Goal: Information Seeking & Learning: Check status

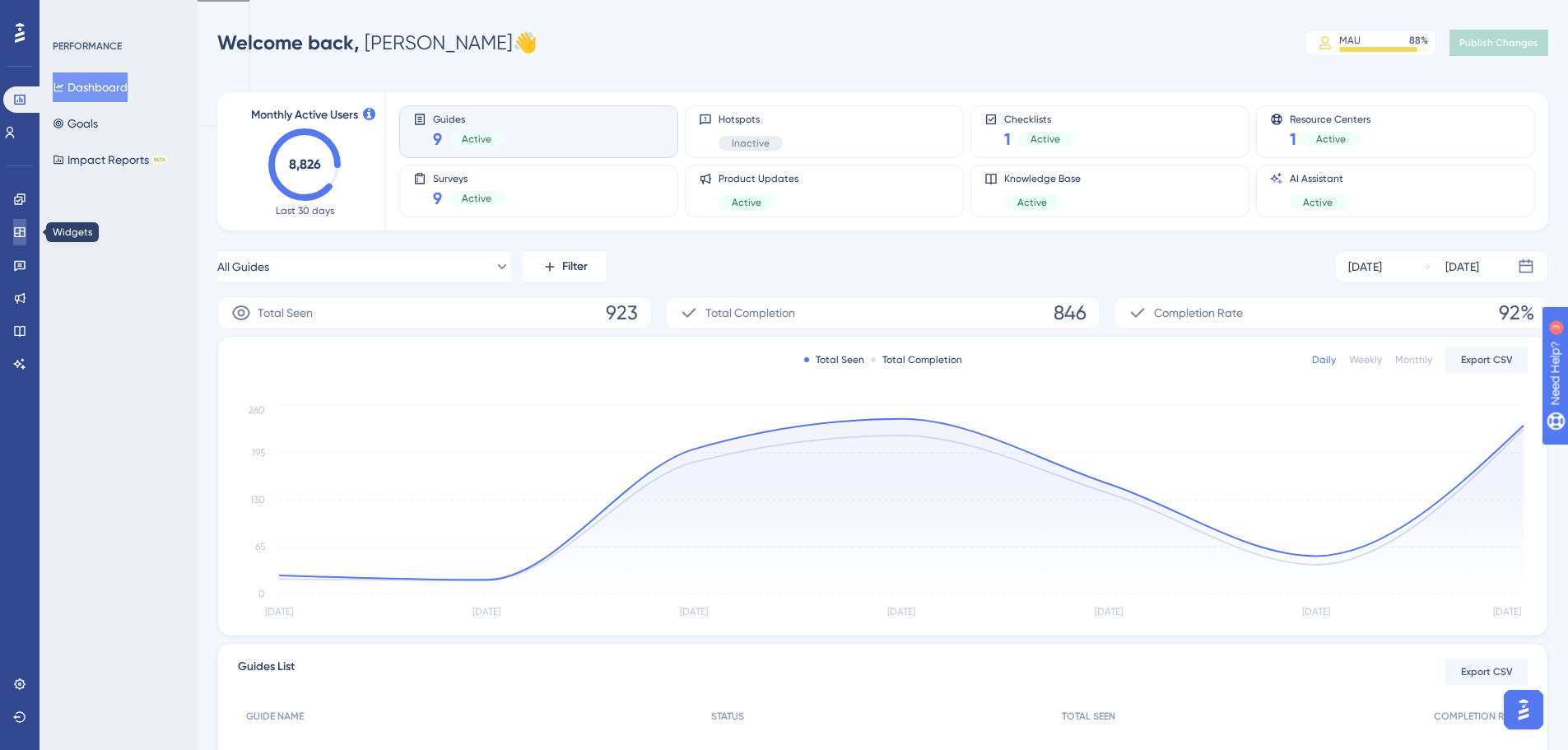
click at [26, 236] on link at bounding box center [19, 232] width 13 height 26
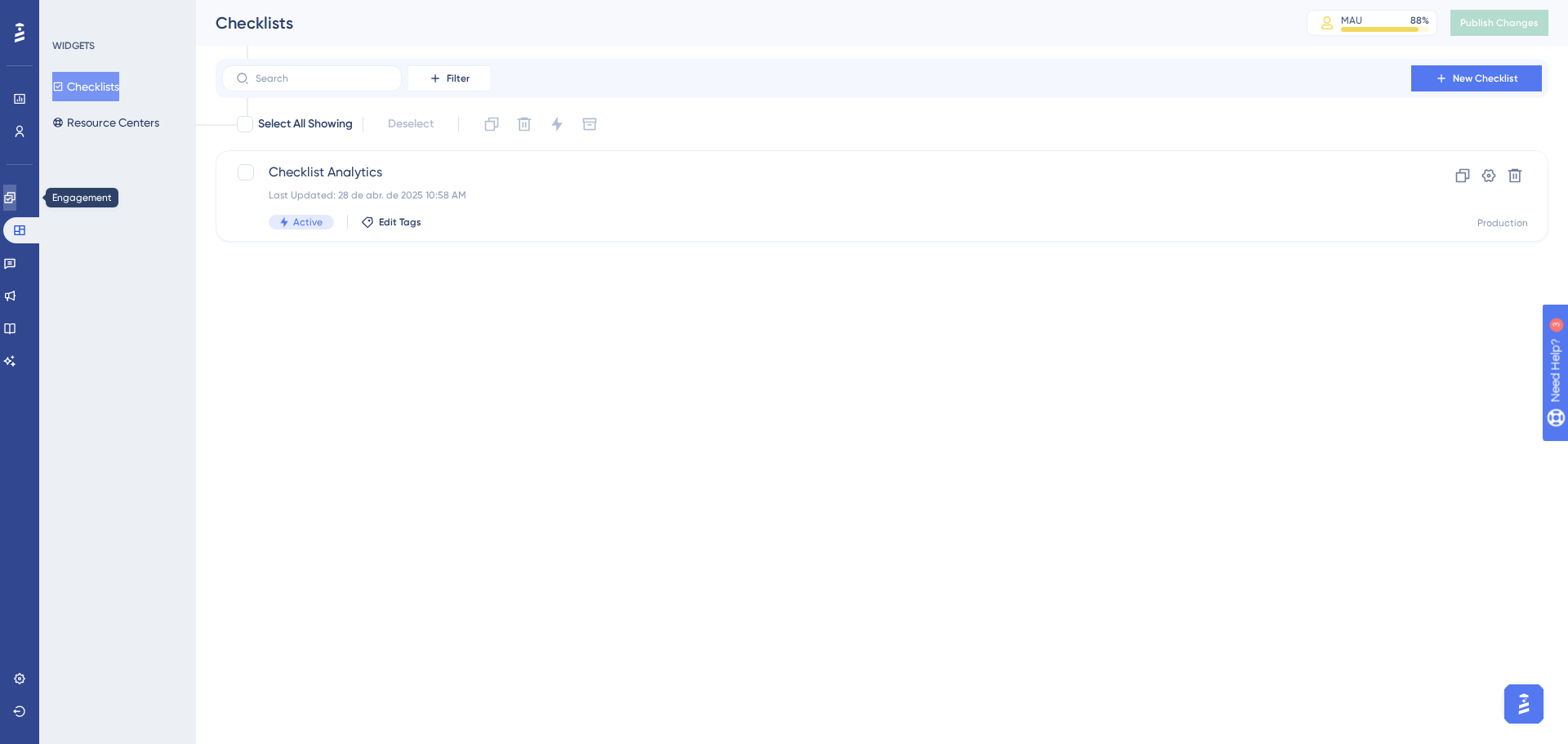
click at [17, 200] on link at bounding box center [10, 198] width 13 height 26
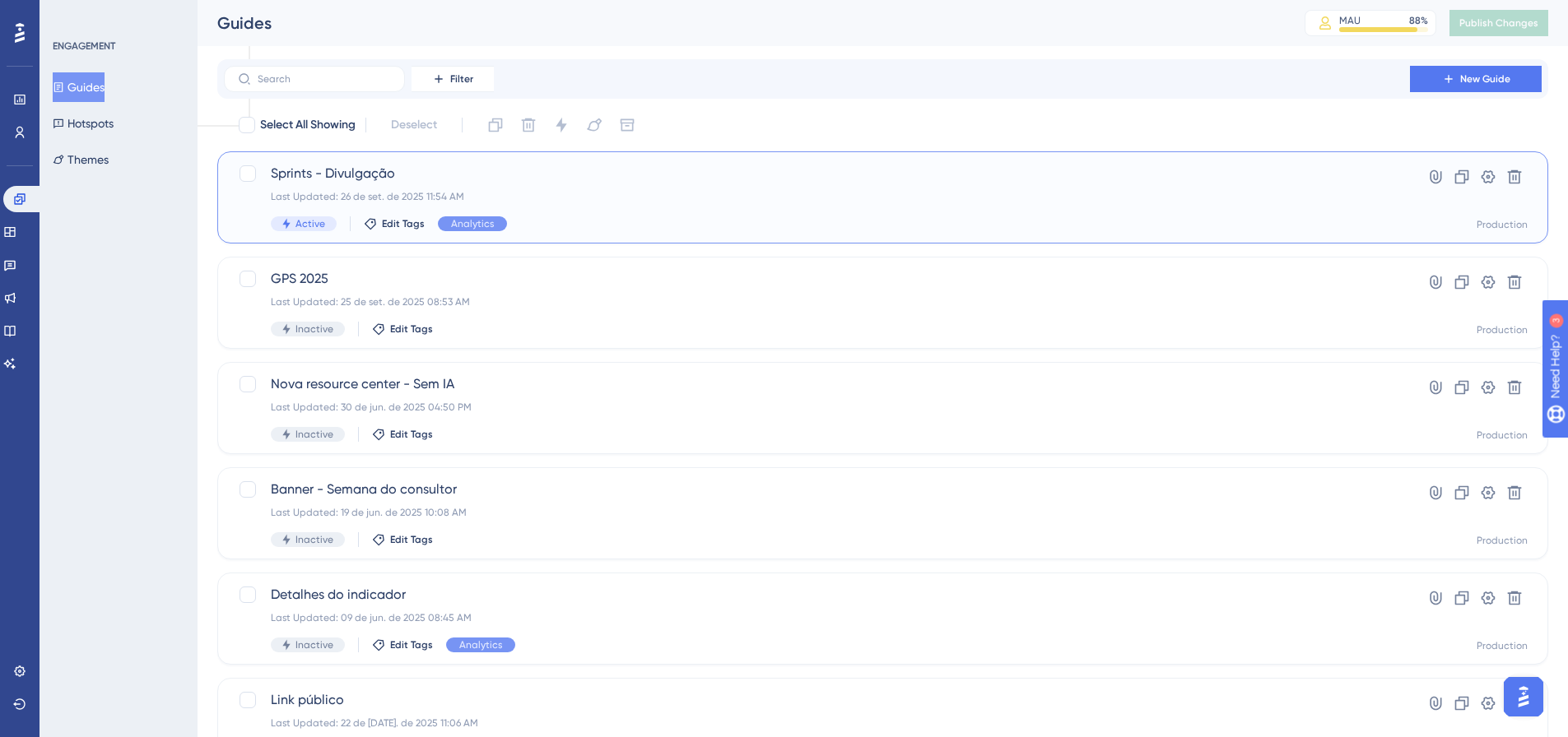
click at [349, 186] on div "Sprints - Divulgação Last Updated: 26 de set. de 2025 11:54 AM Active Edit Tags…" at bounding box center [817, 197] width 1092 height 68
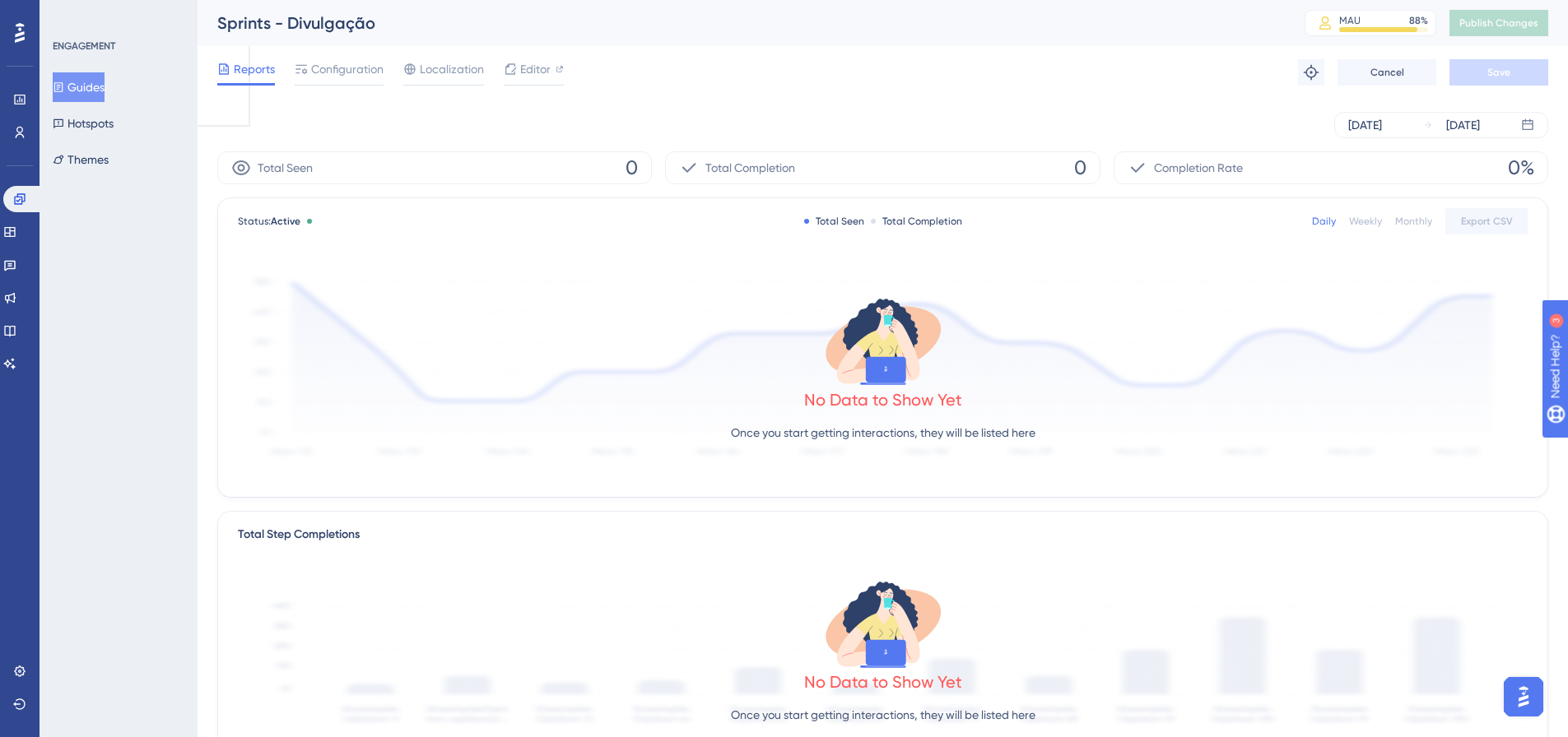
click at [1419, 225] on div "Monthly" at bounding box center [1414, 222] width 37 height 13
click at [1292, 220] on div "Status: Active Total Seen Total Completion Daily Weekly Monthly Export CSV" at bounding box center [883, 221] width 1290 height 19
click at [1305, 223] on div "Status: Active Total Seen Total Completion Daily Weekly Monthly Export CSV" at bounding box center [883, 221] width 1290 height 19
click at [1336, 223] on div "Daily" at bounding box center [1324, 222] width 24 height 13
click at [105, 84] on button "Guides" at bounding box center [79, 87] width 52 height 30
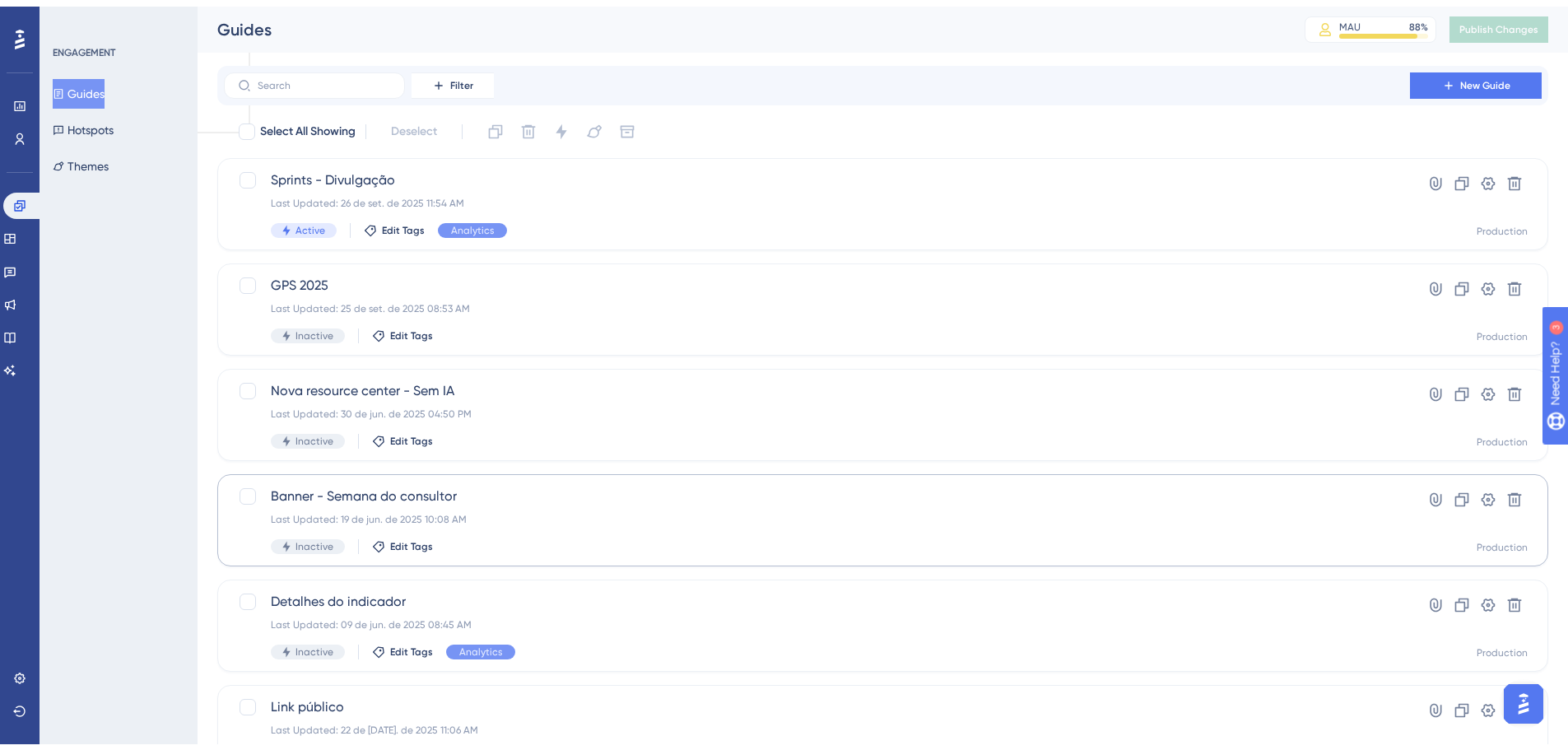
scroll to position [165, 0]
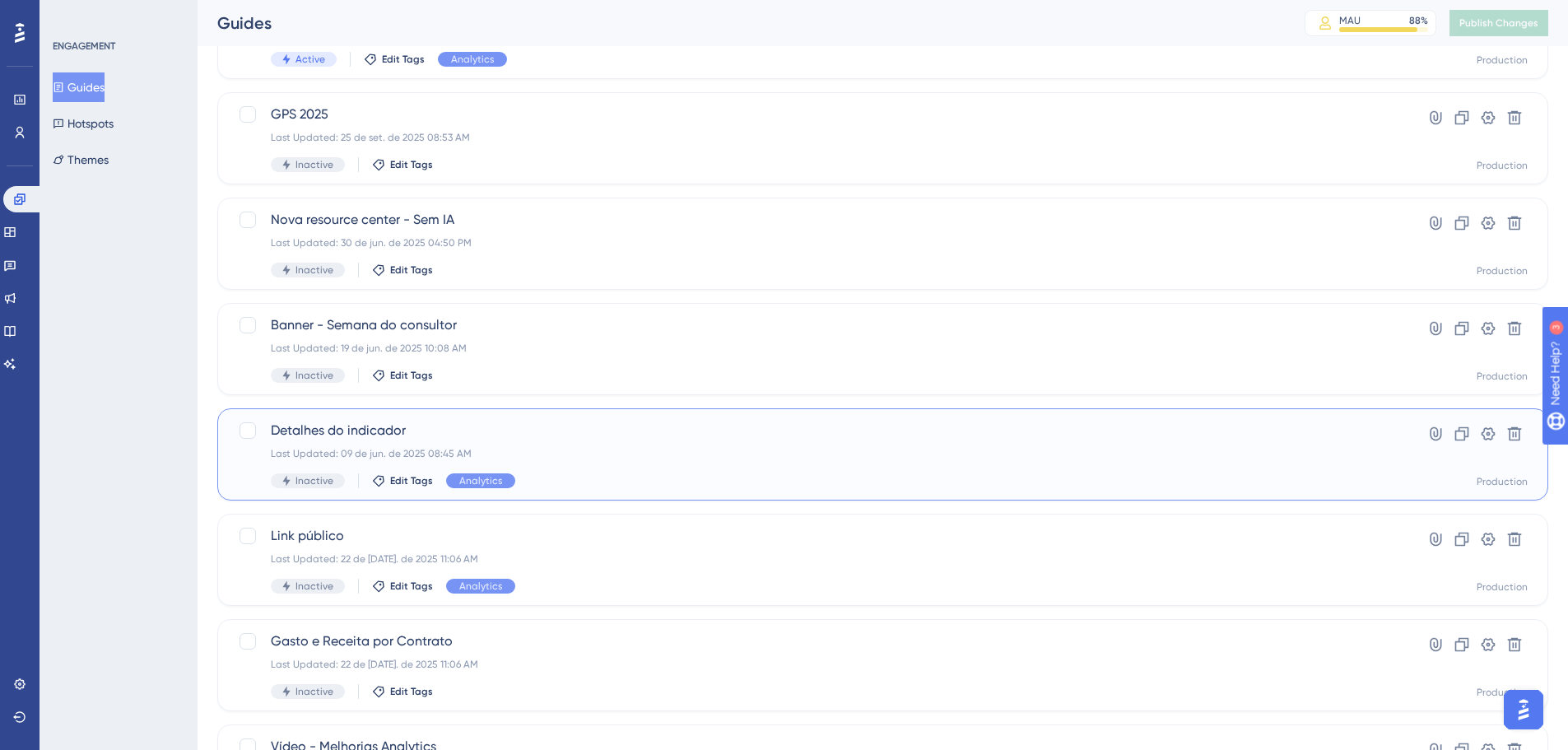
click at [419, 451] on div "Last Updated: 09 de jun. de 2025 08:45 AM" at bounding box center [817, 453] width 1092 height 13
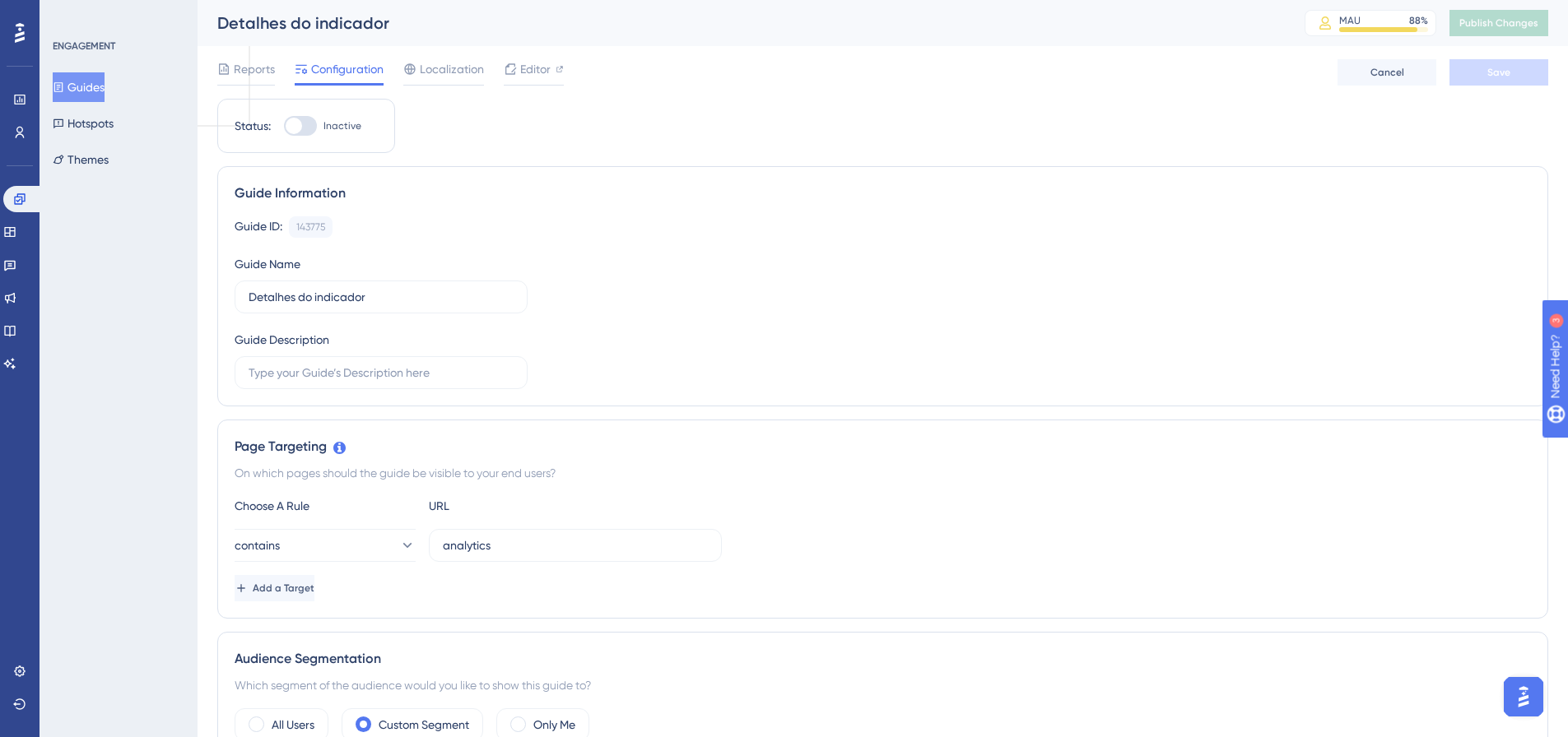
click at [274, 68] on div "Reports Configuration Localization Editor" at bounding box center [390, 72] width 347 height 26
click at [249, 67] on span "Reports" at bounding box center [254, 69] width 41 height 19
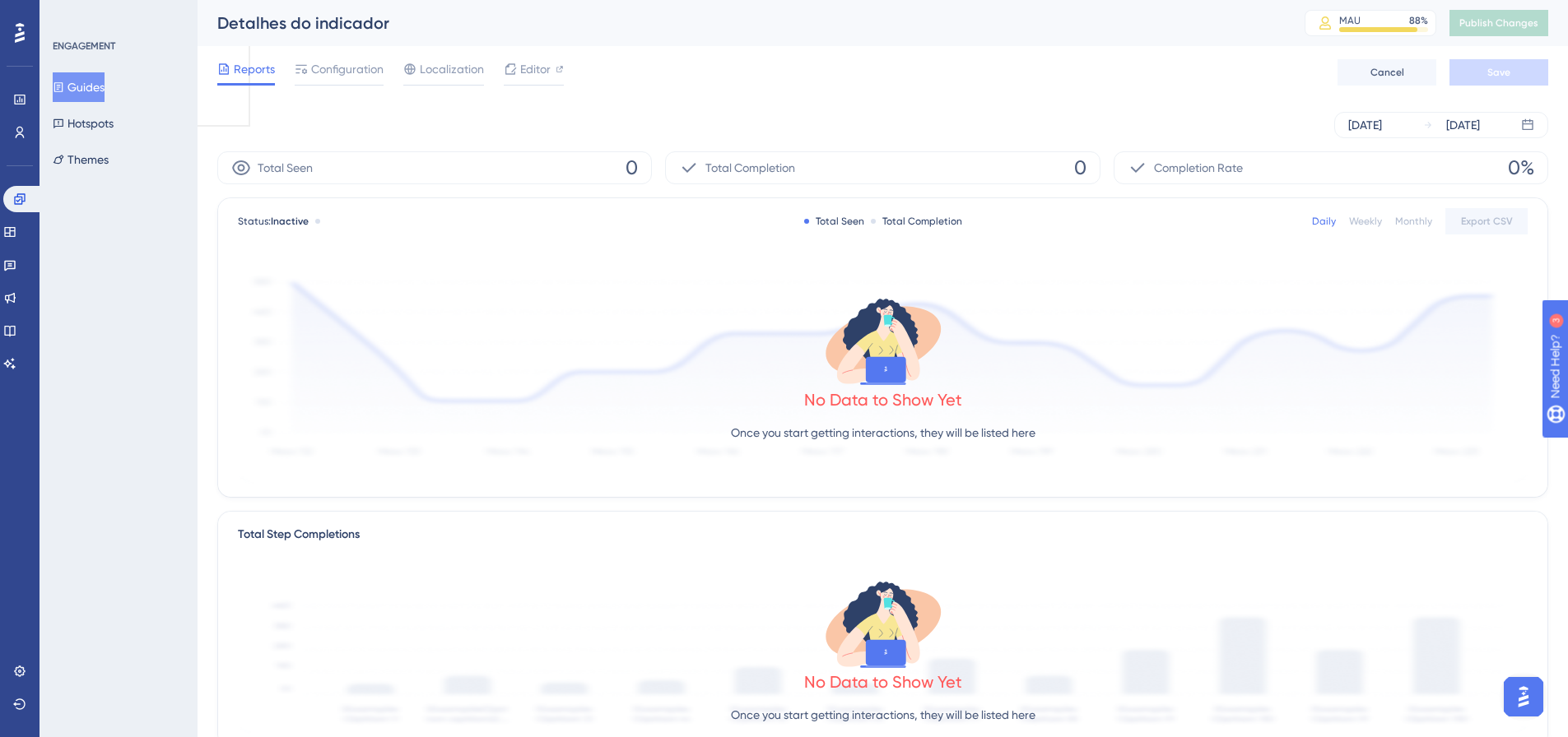
click at [1404, 229] on div "Daily Weekly Monthly Export CSV" at bounding box center [1420, 222] width 216 height 26
click at [1409, 226] on div "Monthly" at bounding box center [1414, 222] width 37 height 13
click at [1345, 127] on div "[DATE] [DATE]" at bounding box center [1441, 125] width 214 height 26
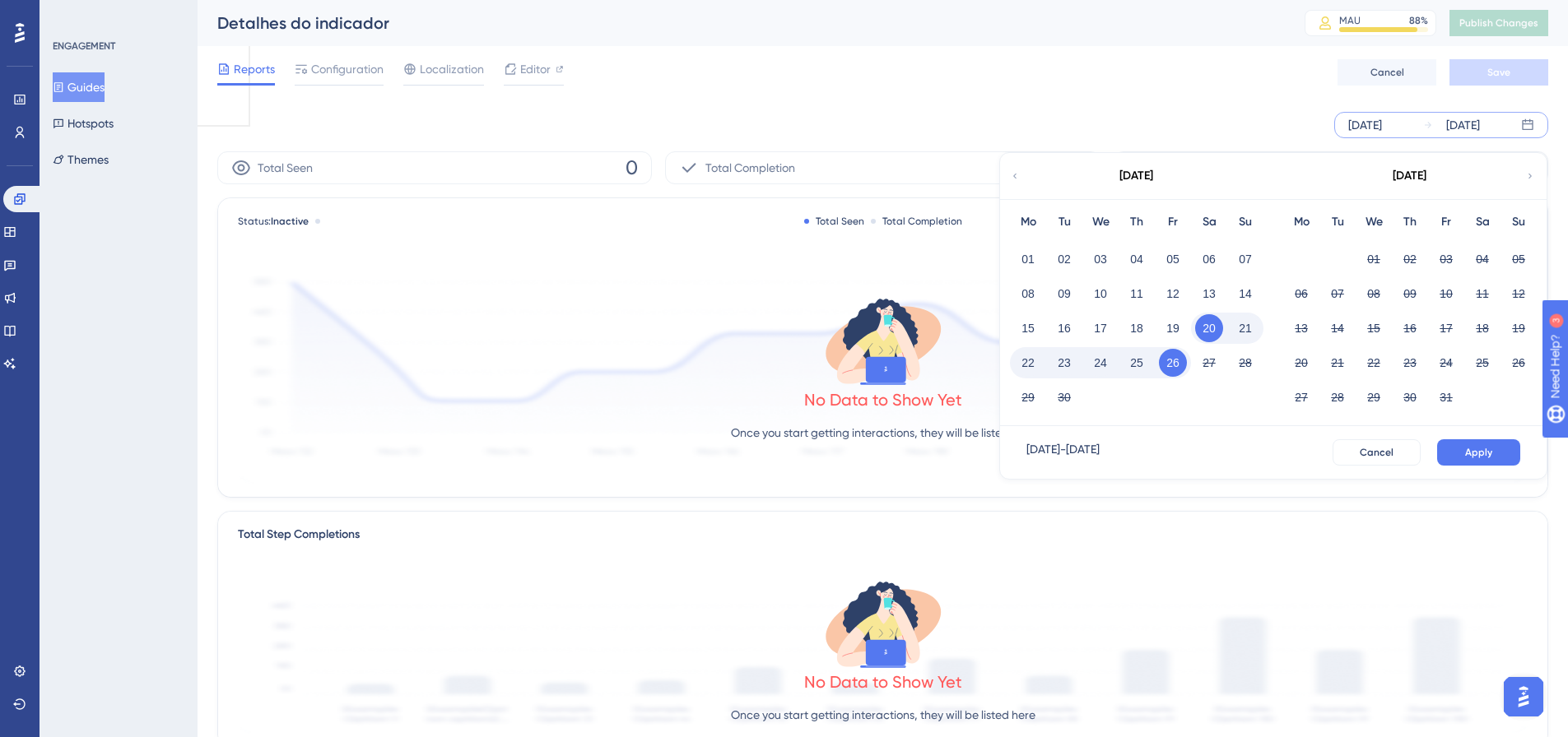
drag, startPoint x: 1038, startPoint y: 167, endPoint x: 1026, endPoint y: 168, distance: 12.0
click at [1038, 167] on div "[DATE]" at bounding box center [1136, 176] width 272 height 46
click at [1023, 169] on div "[DATE]" at bounding box center [1136, 176] width 272 height 46
click at [1020, 169] on div "[DATE]" at bounding box center [1136, 176] width 272 height 46
click at [1015, 170] on icon at bounding box center [1014, 176] width 10 height 15
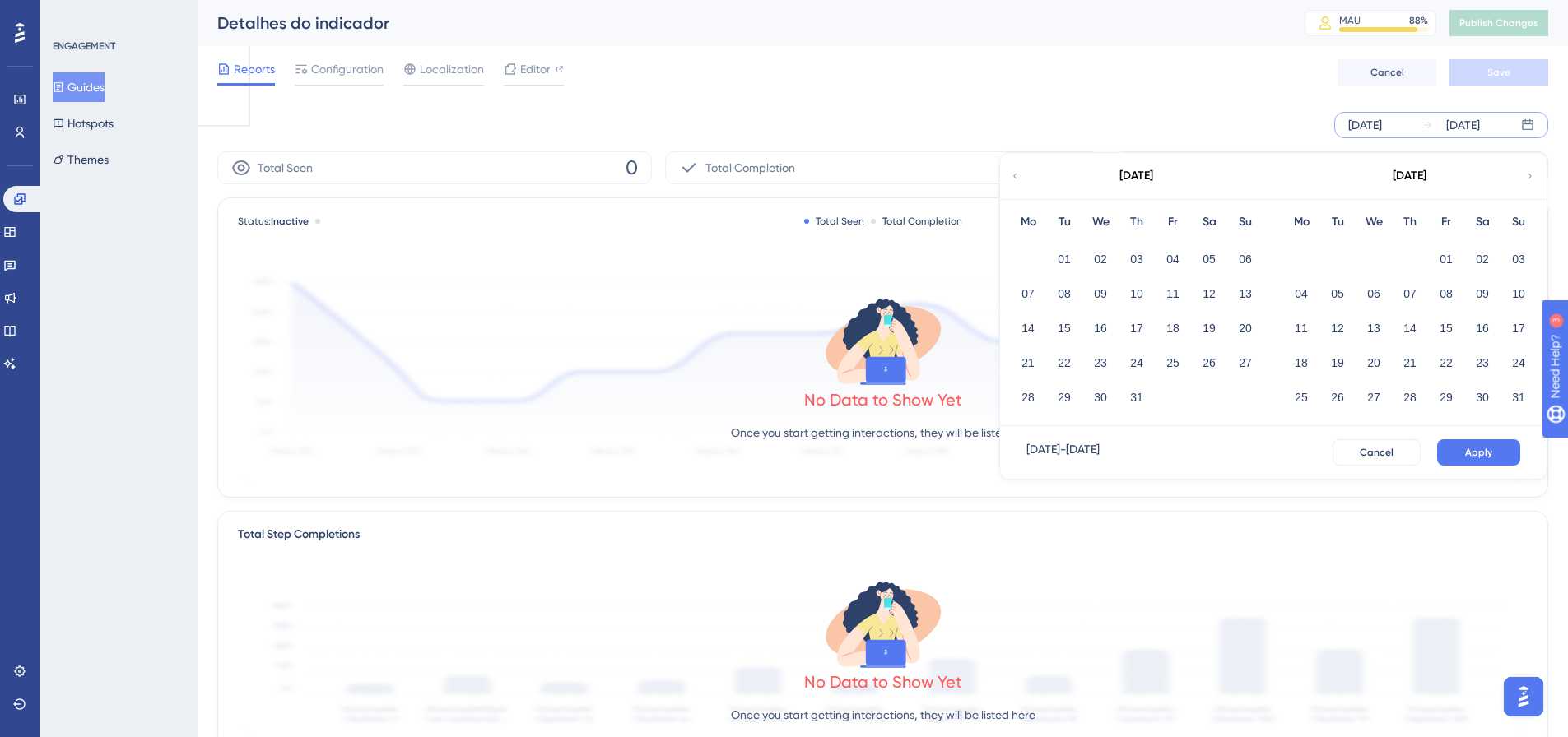
click at [1013, 178] on icon at bounding box center [1014, 176] width 10 height 15
click at [1013, 179] on icon at bounding box center [1014, 176] width 10 height 15
drag, startPoint x: 1178, startPoint y: 262, endPoint x: 1198, endPoint y: 279, distance: 26.2
click at [1175, 264] on button "01" at bounding box center [1173, 260] width 28 height 28
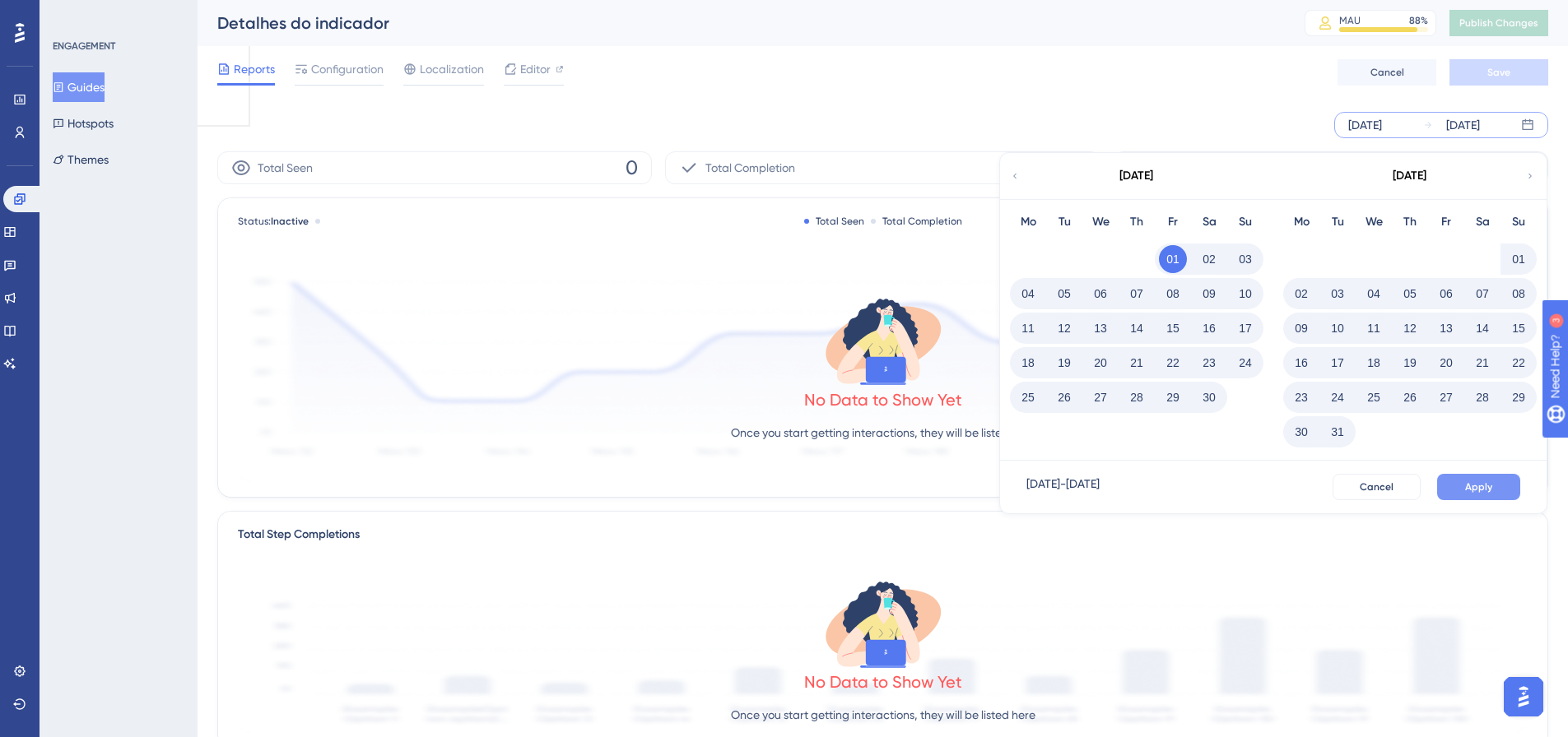
click at [1477, 487] on span "Apply" at bounding box center [1478, 487] width 27 height 13
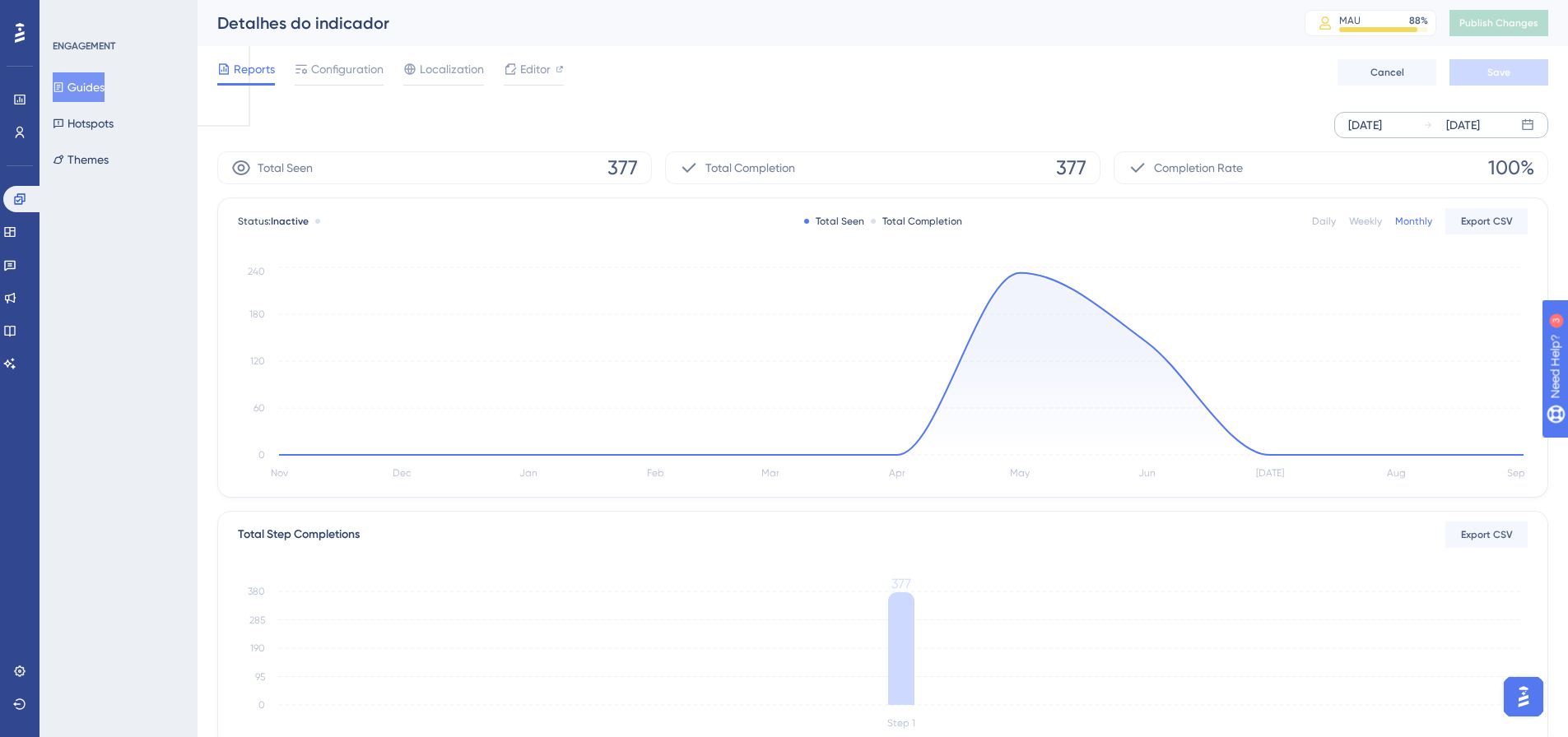
click at [1321, 216] on div "Daily" at bounding box center [1324, 222] width 24 height 13
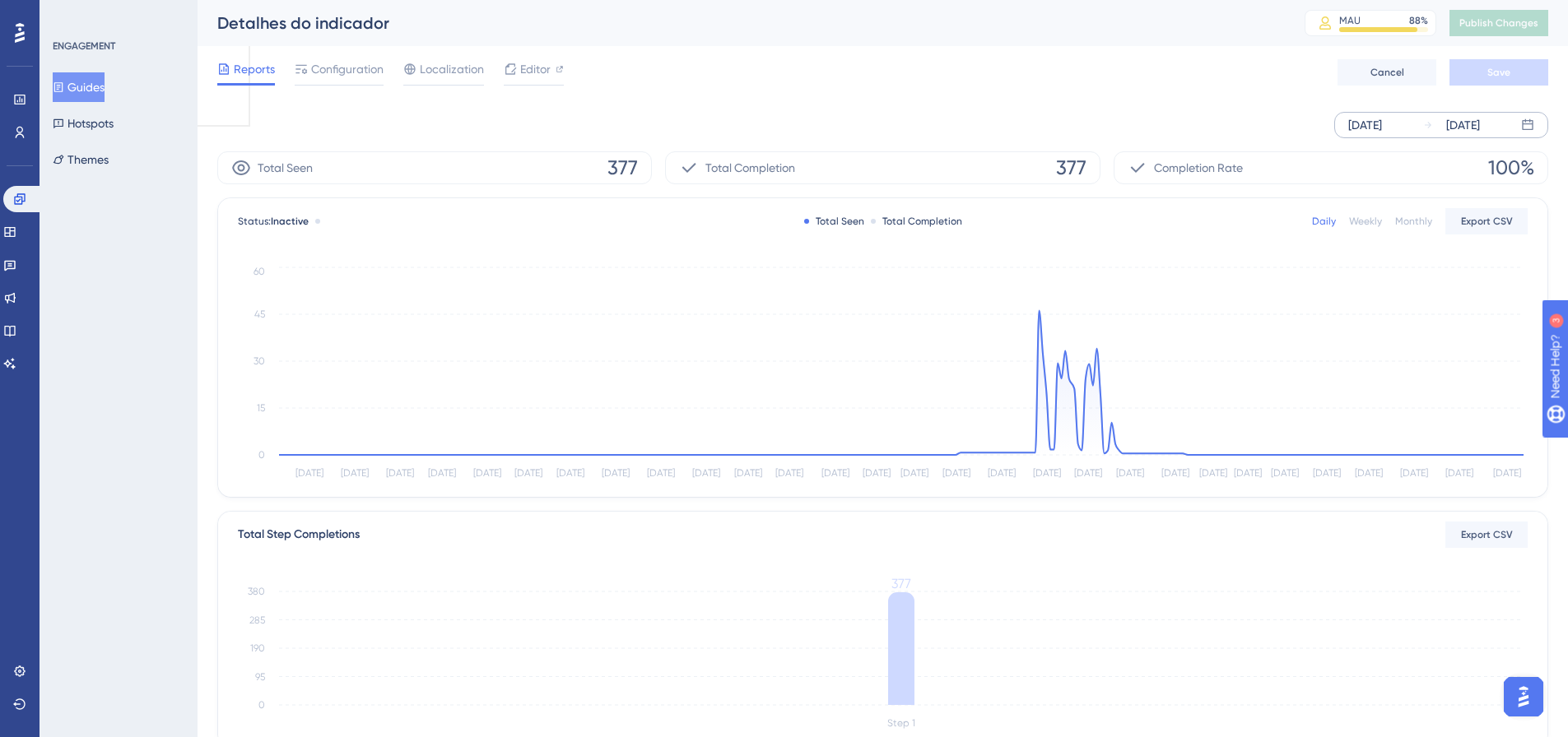
click at [1369, 218] on div "Weekly" at bounding box center [1366, 222] width 33 height 13
click at [1408, 223] on div "Monthly" at bounding box center [1414, 222] width 37 height 13
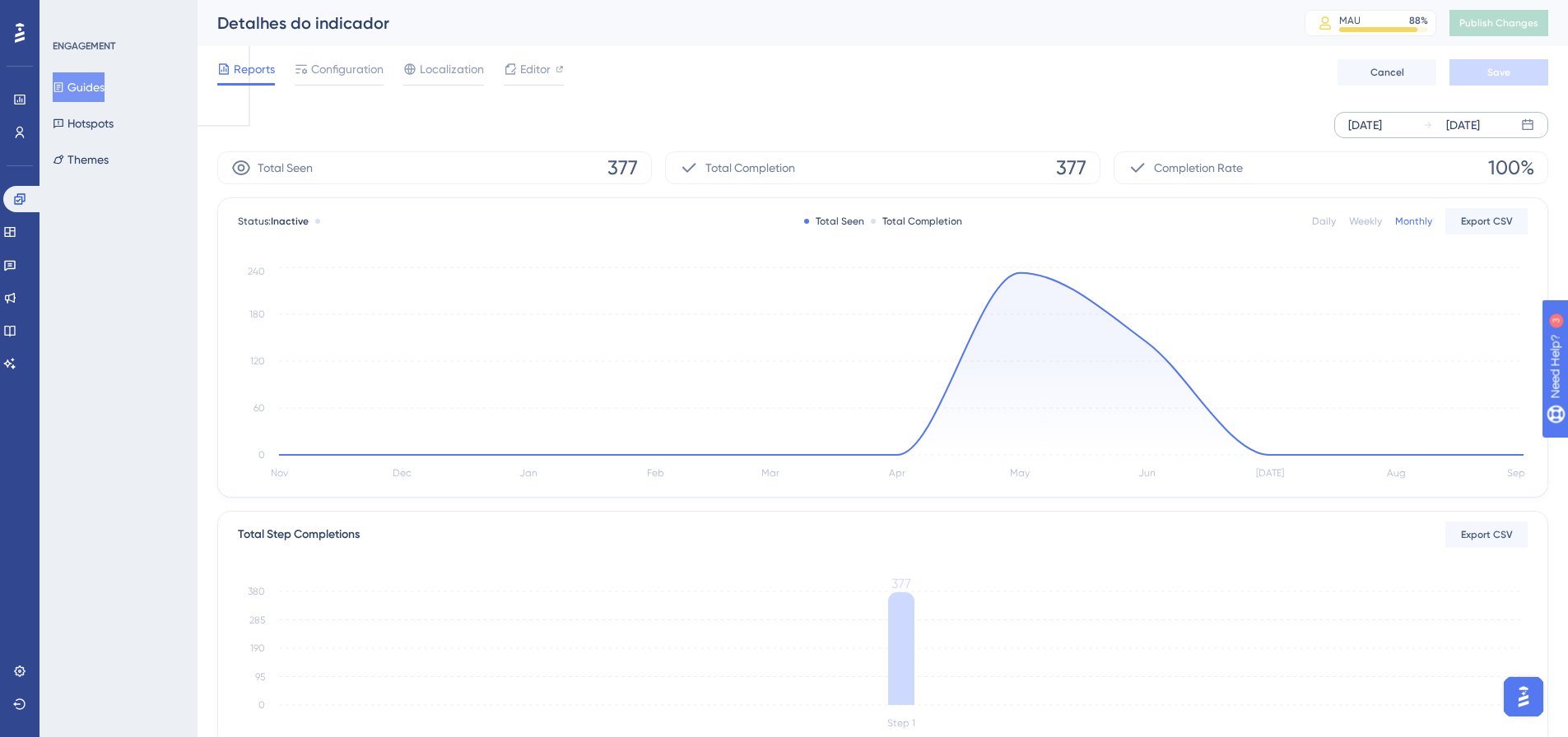
click at [105, 87] on button "Guides" at bounding box center [79, 87] width 52 height 30
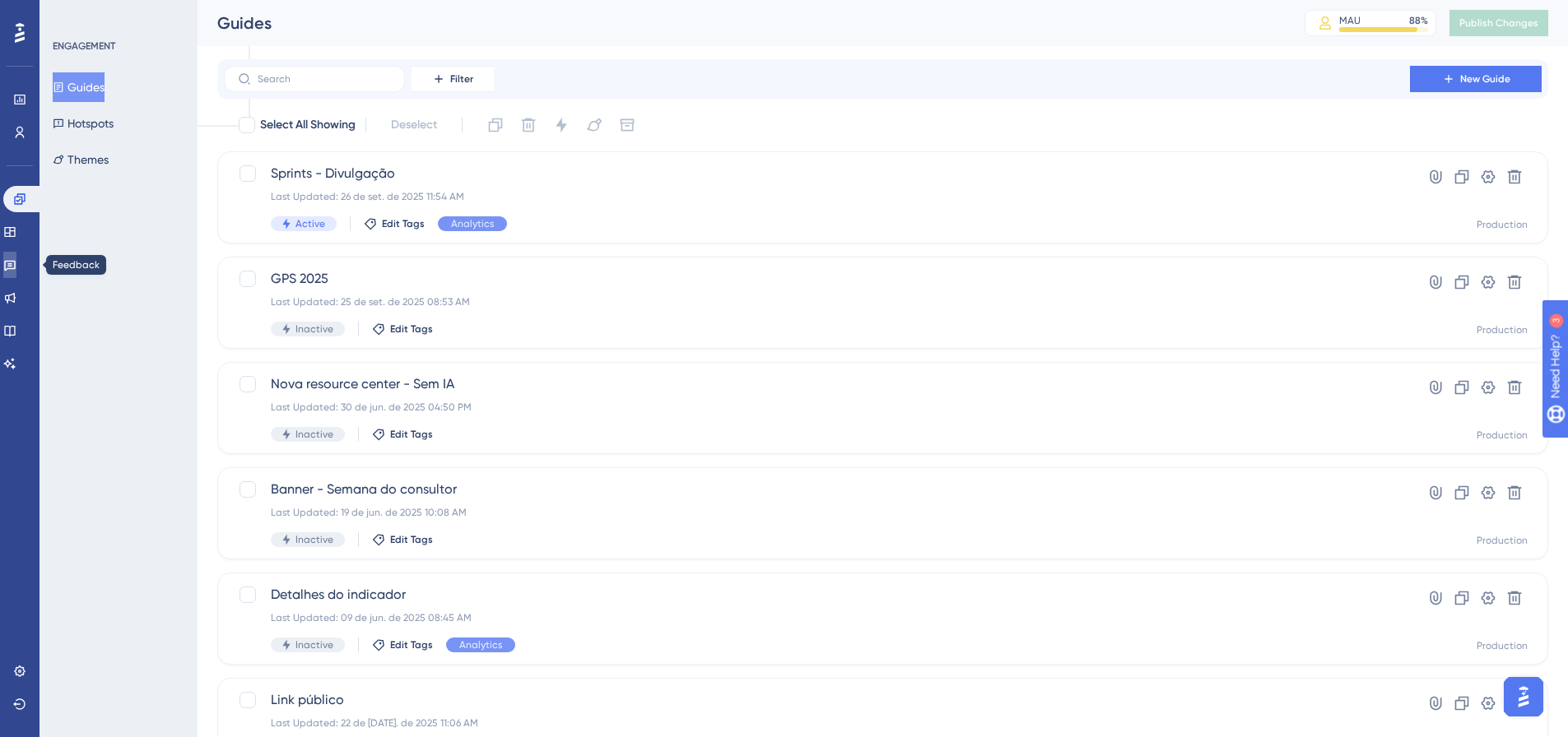
click at [17, 270] on icon at bounding box center [10, 265] width 13 height 13
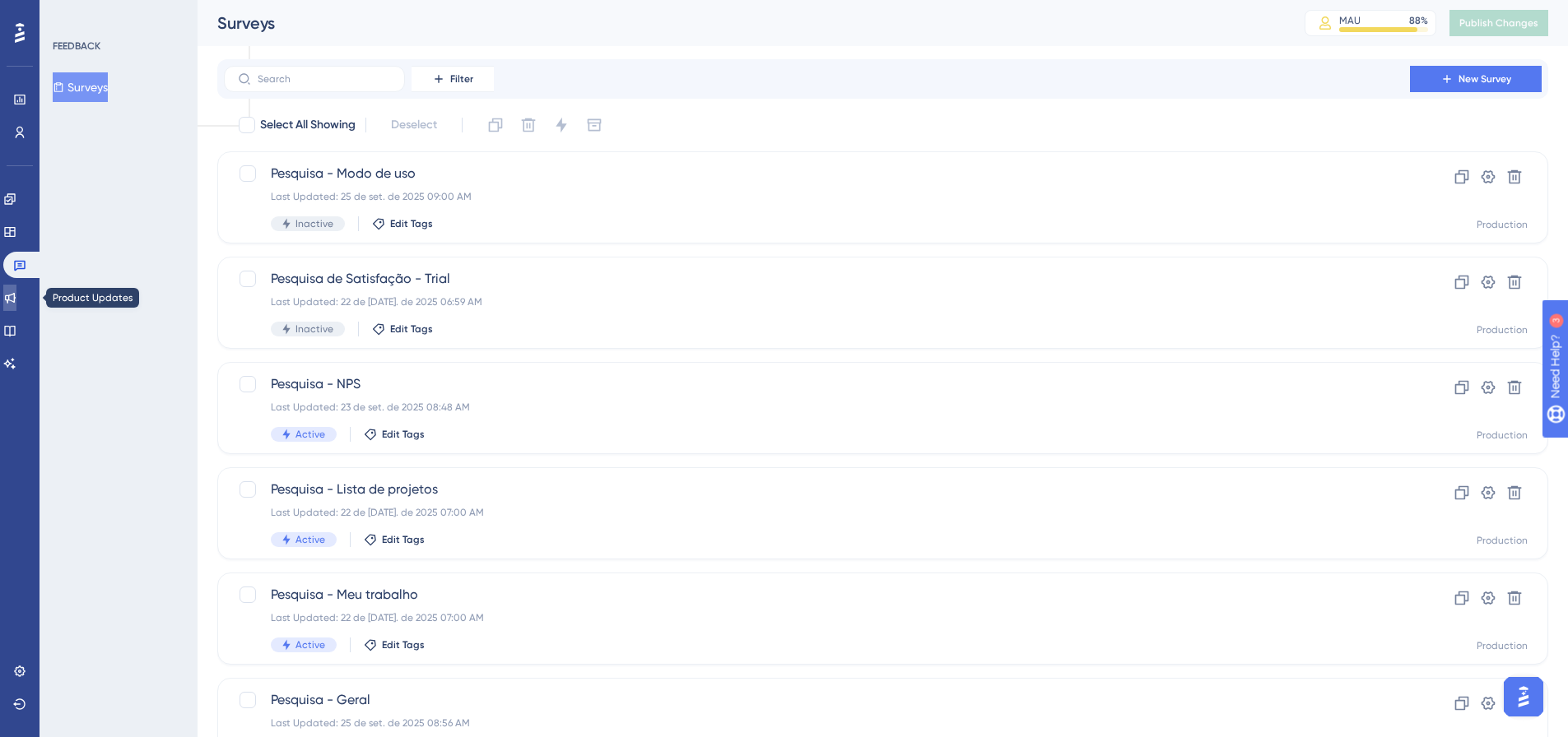
click at [17, 297] on icon at bounding box center [10, 298] width 13 height 13
